Goal: Check status: Check status

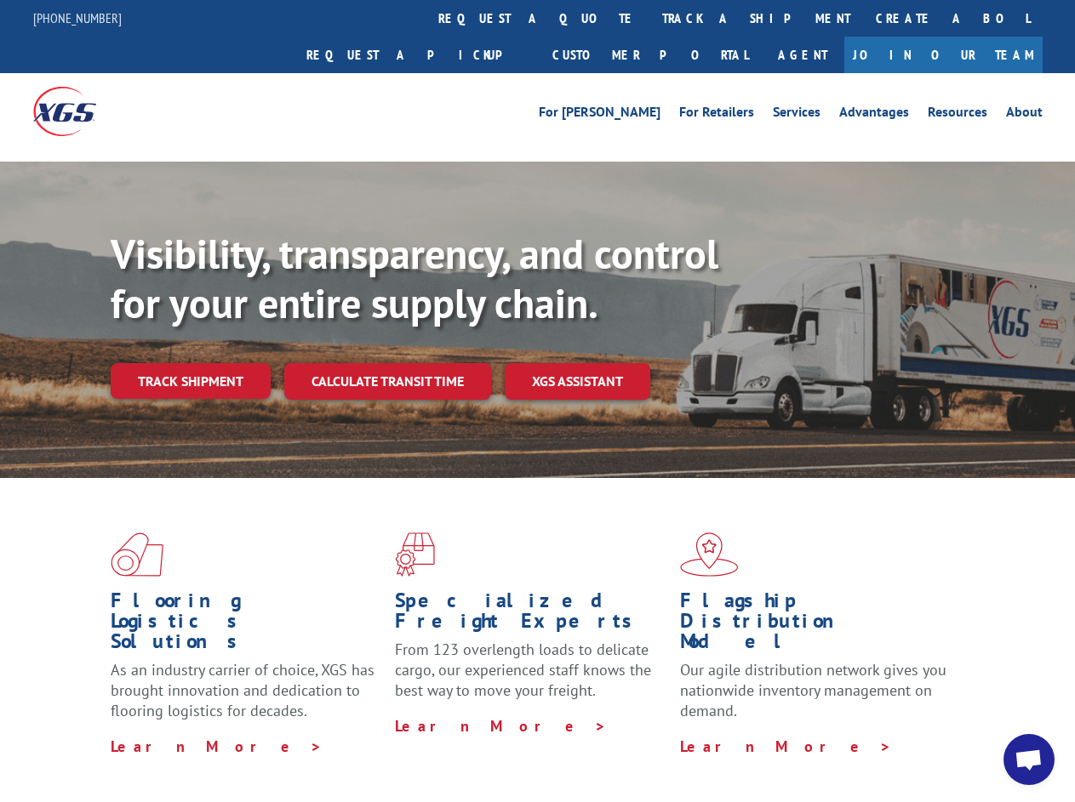
click at [537, 401] on div "Visibility, transparency, and control for your entire supply chain. Track shipm…" at bounding box center [593, 348] width 964 height 237
click at [649, 18] on link "track a shipment" at bounding box center [756, 18] width 214 height 37
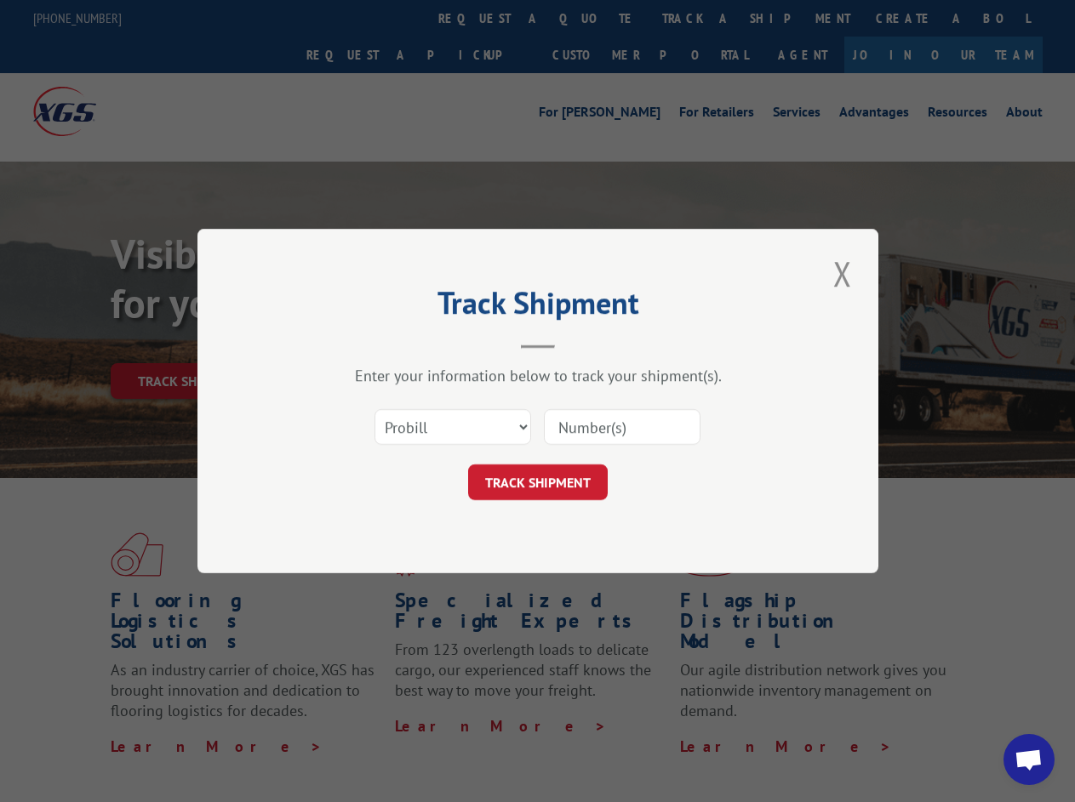
click at [594, 18] on div "Track Shipment Enter your information below to track your shipment(s). Select c…" at bounding box center [537, 401] width 1075 height 802
click at [700, 18] on div "Track Shipment Enter your information below to track your shipment(s). Select c…" at bounding box center [537, 401] width 1075 height 802
click at [190, 344] on div "Track Shipment Enter your information below to track your shipment(s). Select c…" at bounding box center [537, 401] width 1075 height 802
click at [386, 344] on header "Track Shipment" at bounding box center [537, 320] width 511 height 58
click at [578, 344] on header "Track Shipment" at bounding box center [537, 320] width 511 height 58
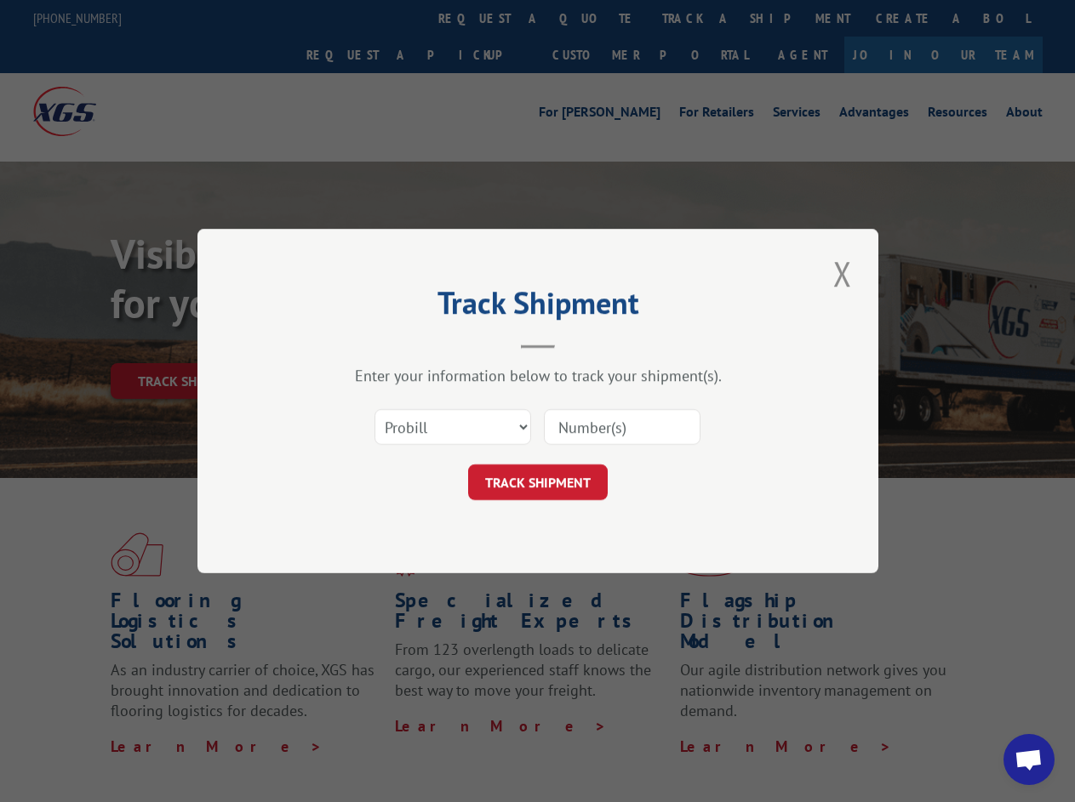
click at [1029, 760] on span "Open chat" at bounding box center [1028, 762] width 28 height 24
